Goal: Task Accomplishment & Management: Complete application form

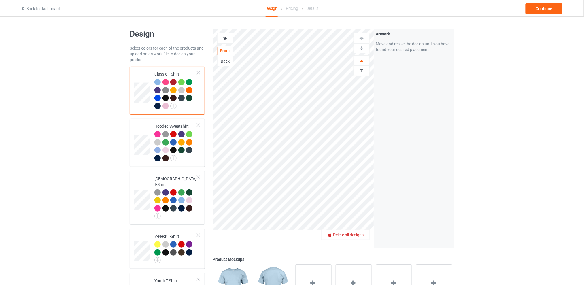
click at [364, 233] on span "Delete all designs" at bounding box center [348, 235] width 31 height 5
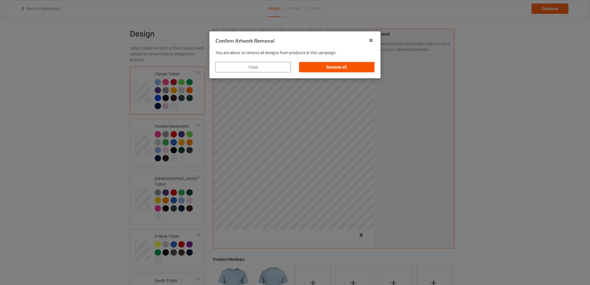
click at [318, 68] on div "Remove all" at bounding box center [336, 67] width 75 height 10
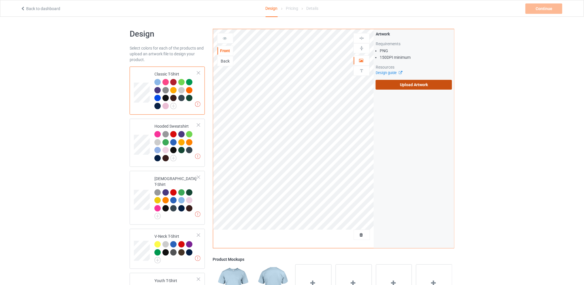
click at [407, 86] on label "Upload Artwork" at bounding box center [414, 85] width 76 height 10
click at [0, 0] on input "Upload Artwork" at bounding box center [0, 0] width 0 height 0
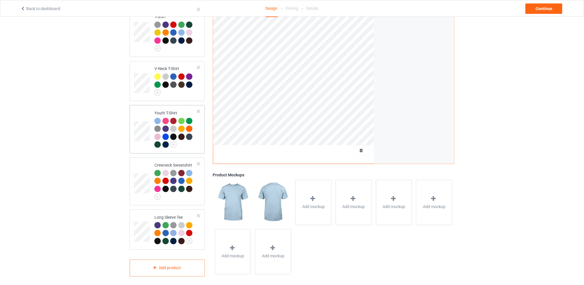
scroll to position [91, 0]
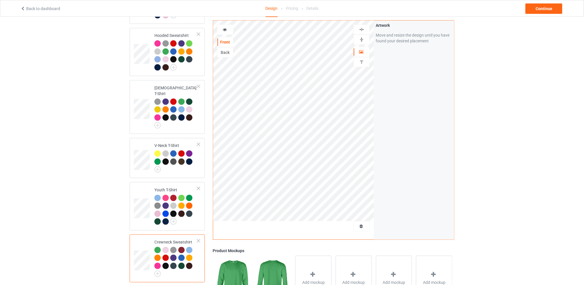
click at [166, 255] on div at bounding box center [166, 258] width 6 height 6
click at [508, 110] on div "Design Select colors for each of the products and upload an artwork file to des…" at bounding box center [292, 146] width 584 height 440
click at [535, 7] on div "Continue" at bounding box center [544, 8] width 37 height 10
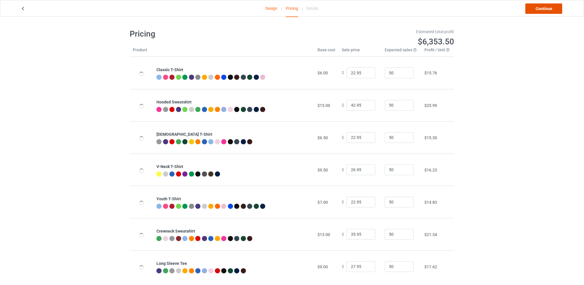
click at [538, 8] on link "Continue" at bounding box center [544, 8] width 37 height 10
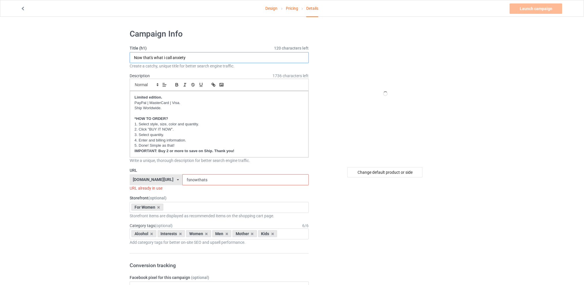
drag, startPoint x: 205, startPoint y: 58, endPoint x: 65, endPoint y: 58, distance: 140.0
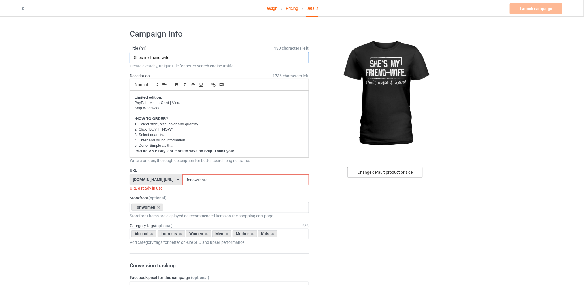
type input "She's my friend-wife"
click at [375, 173] on div "Change default product or side" at bounding box center [385, 172] width 75 height 10
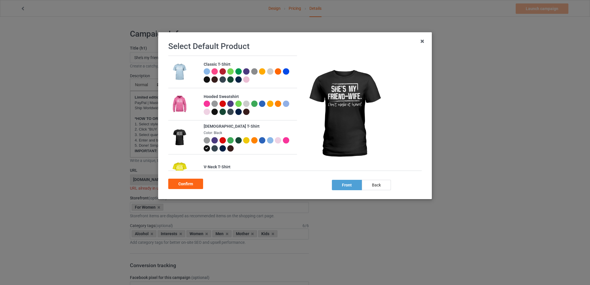
scroll to position [75, 0]
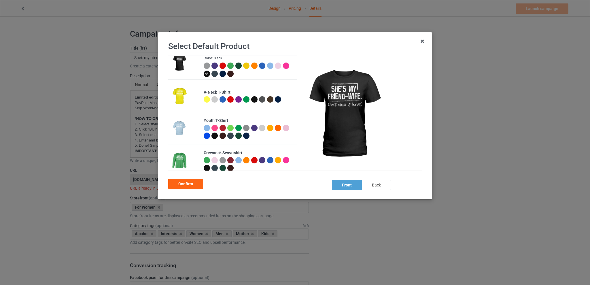
click at [253, 161] on div at bounding box center [254, 160] width 6 height 6
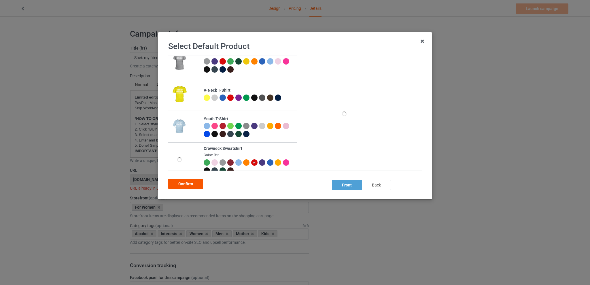
click at [195, 182] on div "Confirm" at bounding box center [185, 184] width 35 height 10
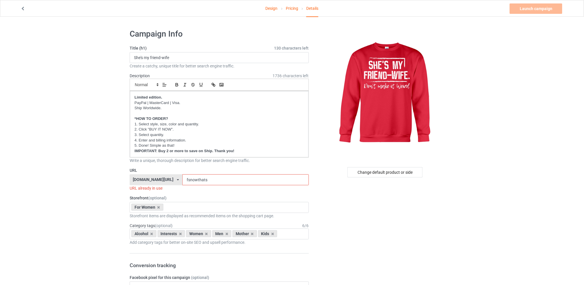
drag, startPoint x: 216, startPoint y: 182, endPoint x: 176, endPoint y: 182, distance: 40.1
click at [176, 182] on div "tattooskullfashion.com/ skulltattoosfashion.com/ tattooskullfashion.com/ teechi…" at bounding box center [219, 179] width 179 height 11
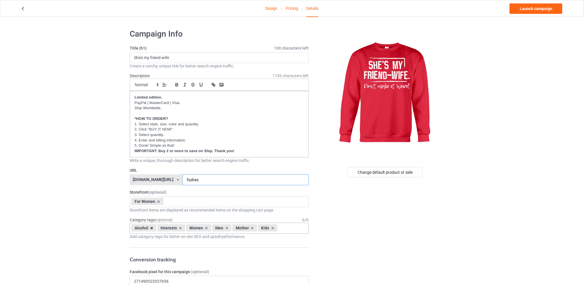
type input "fsshes"
click at [152, 229] on icon at bounding box center [151, 228] width 3 height 4
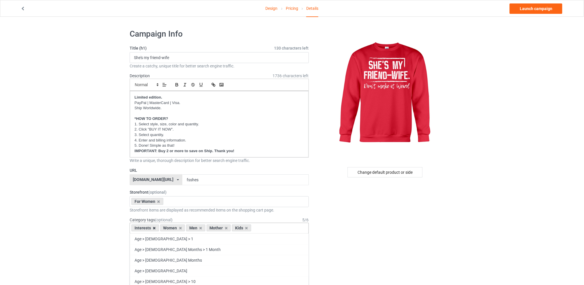
click at [153, 229] on icon at bounding box center [154, 228] width 3 height 4
click at [173, 228] on icon at bounding box center [172, 228] width 3 height 4
click at [176, 229] on icon at bounding box center [177, 228] width 3 height 4
click at [172, 229] on icon at bounding box center [172, 228] width 3 height 4
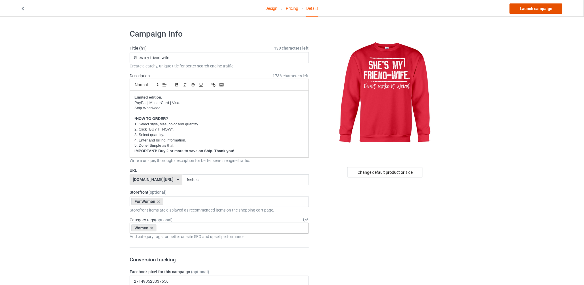
click at [541, 8] on link "Launch campaign" at bounding box center [536, 8] width 53 height 10
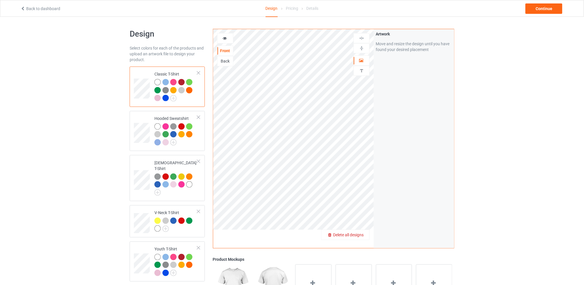
click at [358, 233] on span "Delete all designs" at bounding box center [348, 235] width 31 height 5
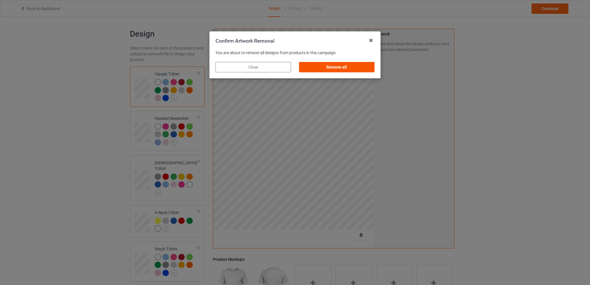
click at [348, 66] on div "Remove all" at bounding box center [336, 67] width 75 height 10
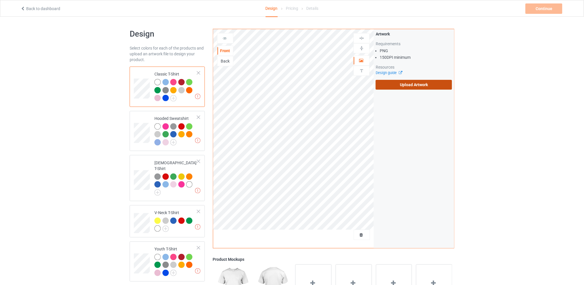
click at [411, 85] on label "Upload Artwork" at bounding box center [414, 85] width 76 height 10
click at [0, 0] on input "Upload Artwork" at bounding box center [0, 0] width 0 height 0
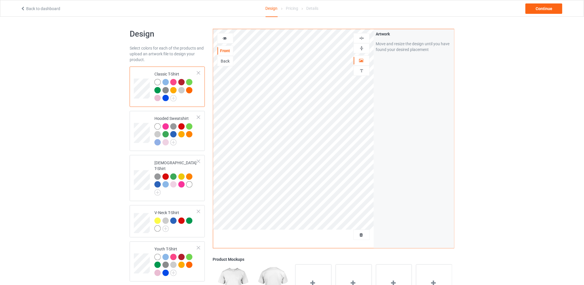
scroll to position [77, 0]
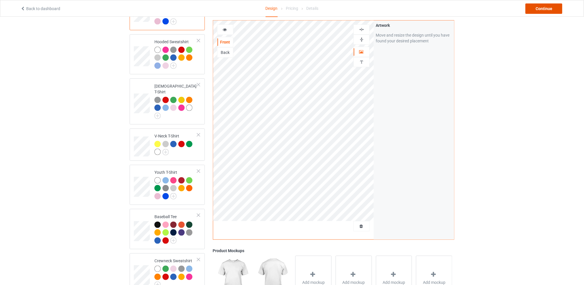
click at [540, 10] on div "Continue" at bounding box center [544, 8] width 37 height 10
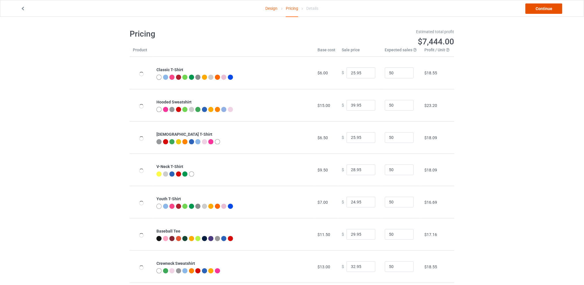
click at [539, 11] on link "Continue" at bounding box center [544, 8] width 37 height 10
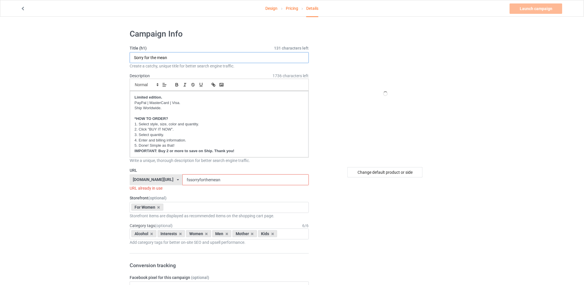
type input "If you see me smiling"
drag, startPoint x: 230, startPoint y: 180, endPoint x: 163, endPoint y: 180, distance: 67.1
click at [163, 180] on div "[DOMAIN_NAME][URL] [DOMAIN_NAME][URL] [DOMAIN_NAME][URL] [DOMAIN_NAME][URL] 5d7…" at bounding box center [219, 179] width 179 height 11
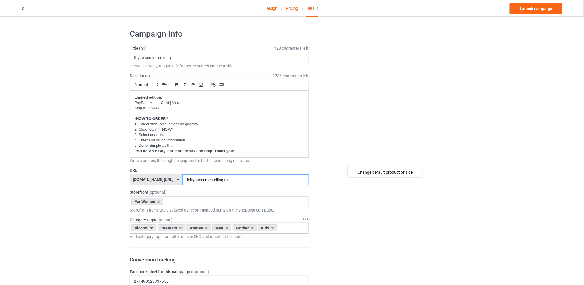
type input "fsifyouseemesmilingits"
click at [151, 228] on icon at bounding box center [151, 228] width 3 height 4
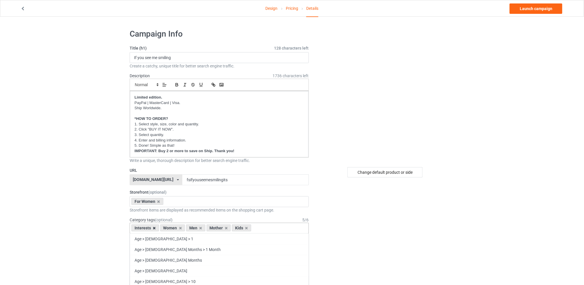
click at [154, 229] on icon at bounding box center [154, 228] width 3 height 4
click at [172, 229] on icon at bounding box center [172, 228] width 3 height 4
click at [178, 229] on icon at bounding box center [177, 228] width 3 height 4
click at [171, 228] on icon at bounding box center [172, 228] width 3 height 4
click at [376, 171] on div "Change default product or side" at bounding box center [385, 172] width 75 height 10
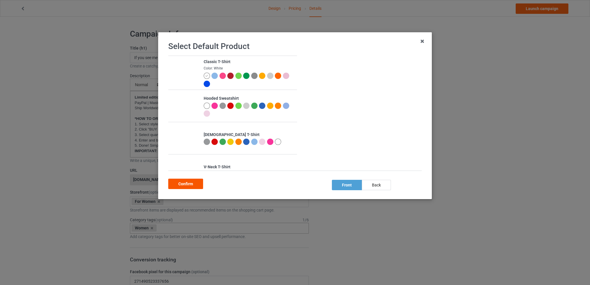
click at [188, 183] on div "Confirm" at bounding box center [185, 184] width 35 height 10
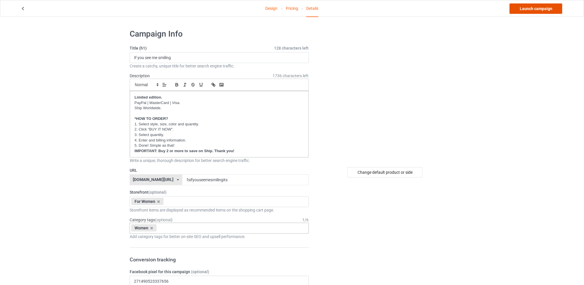
click at [532, 8] on link "Launch campaign" at bounding box center [536, 8] width 53 height 10
